Goal: Communication & Community: Participate in discussion

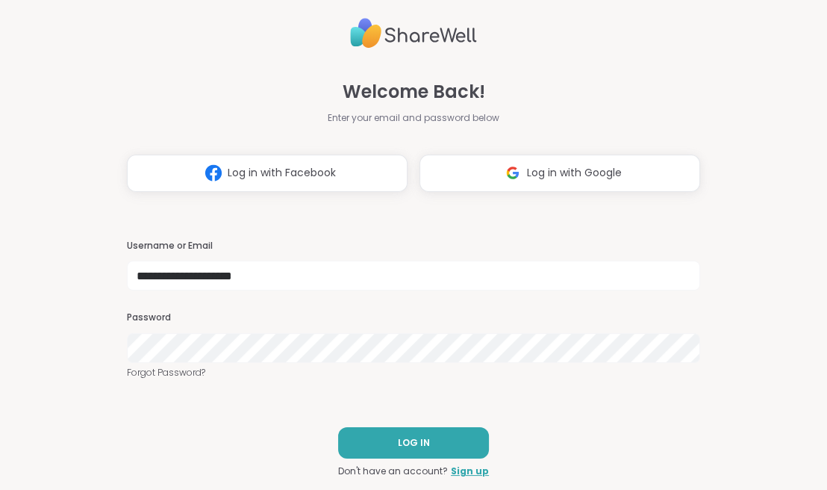
click at [299, 402] on div "**********" at bounding box center [413, 245] width 573 height 490
click at [402, 440] on span "LOG IN" at bounding box center [414, 442] width 32 height 13
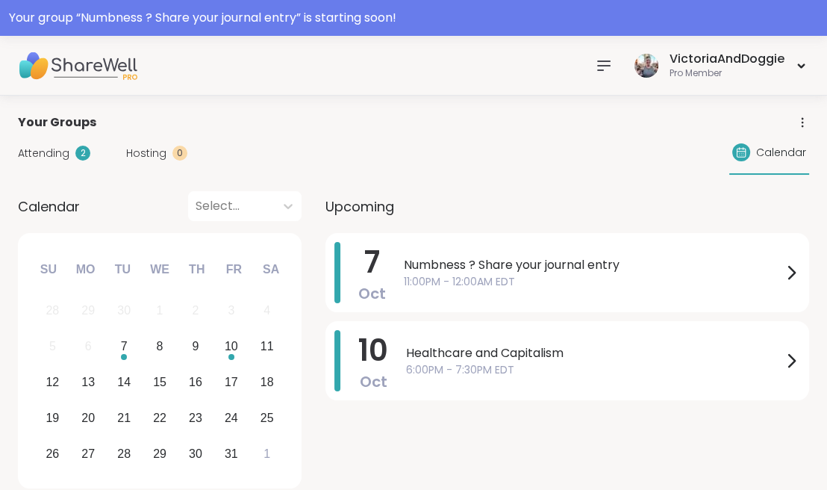
click at [43, 151] on span "Attending" at bounding box center [44, 154] width 52 height 16
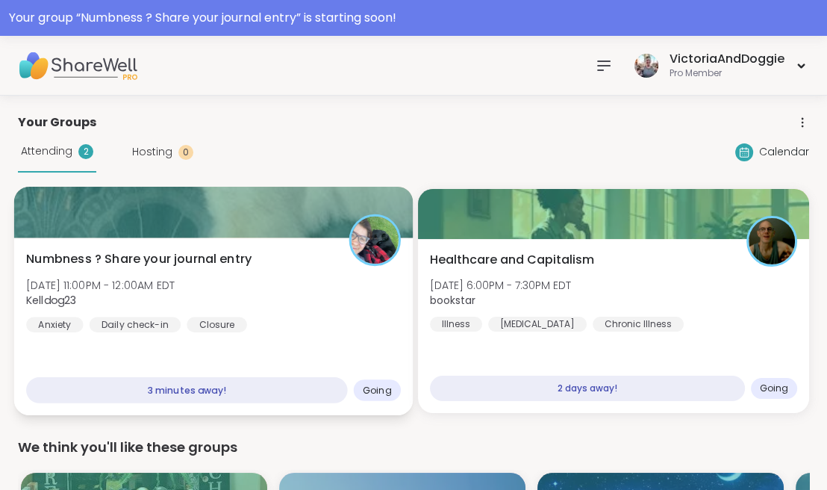
click at [160, 277] on span "[DATE] 11:00PM - 12:00AM EDT" at bounding box center [100, 284] width 149 height 15
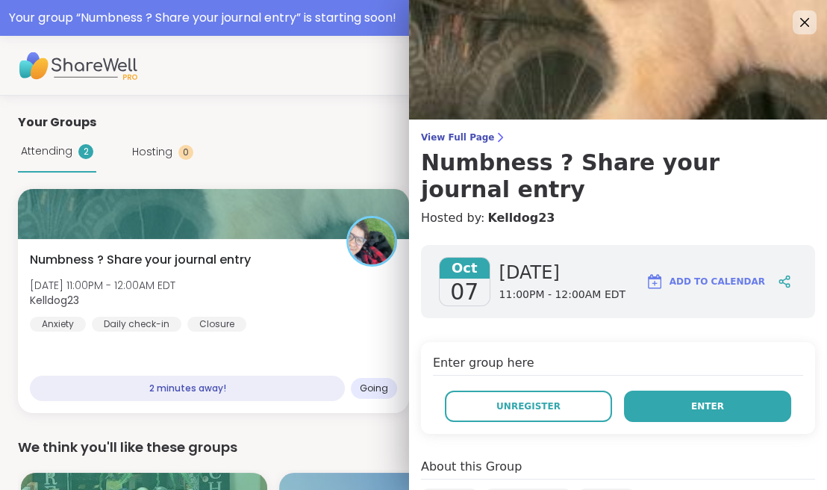
click at [700, 399] on span "Enter" at bounding box center [707, 405] width 33 height 13
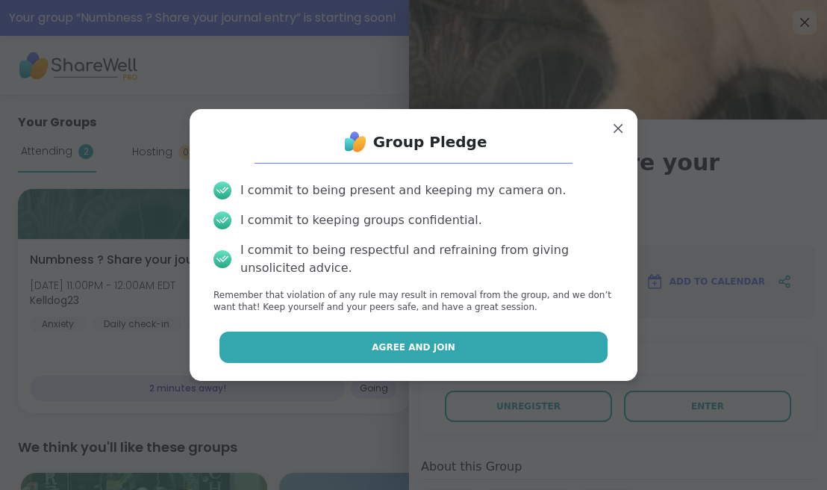
click at [517, 333] on button "Agree and Join" at bounding box center [413, 346] width 389 height 31
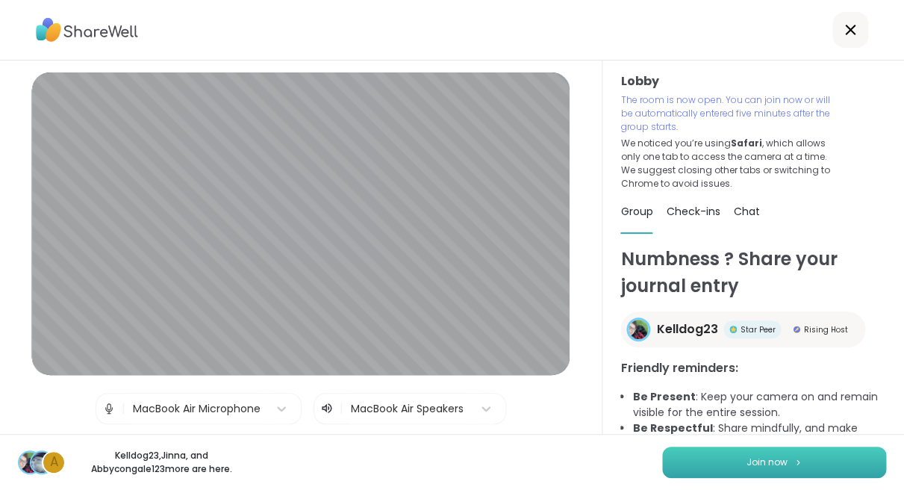
click at [729, 459] on button "Join now" at bounding box center [774, 461] width 224 height 31
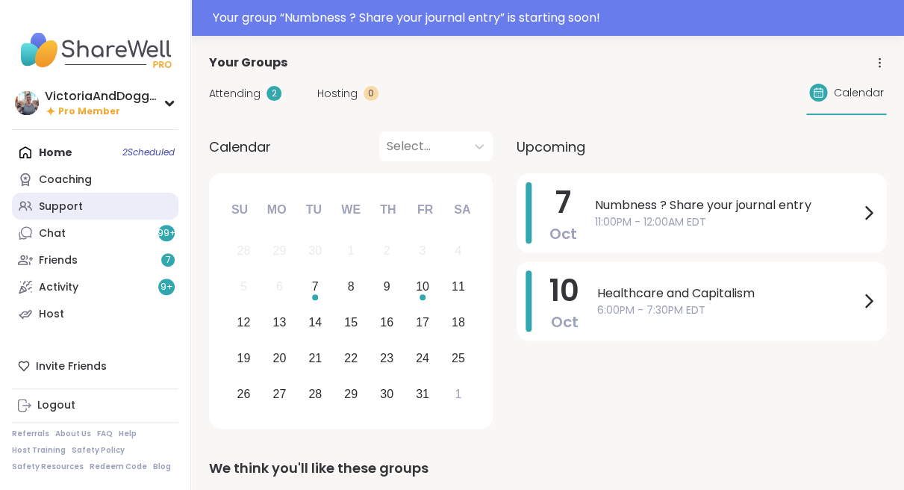
click at [59, 202] on div "Support" at bounding box center [61, 206] width 44 height 15
